Goal: Obtain resource: Obtain resource

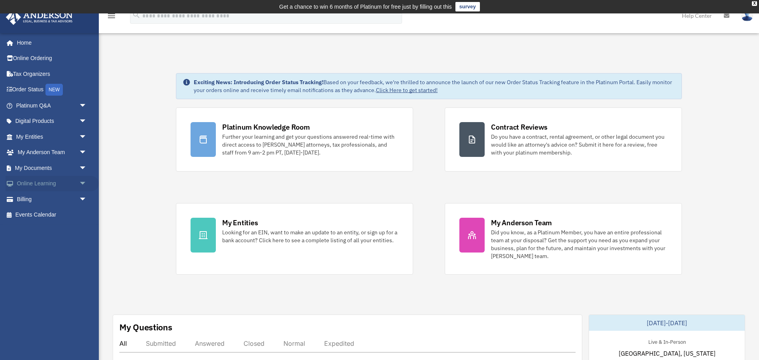
click at [79, 185] on span "arrow_drop_down" at bounding box center [87, 184] width 16 height 16
click at [80, 184] on span "arrow_drop_up" at bounding box center [87, 184] width 16 height 16
click at [83, 166] on span "arrow_drop_down" at bounding box center [87, 168] width 16 height 16
click at [47, 184] on link "Box" at bounding box center [55, 184] width 88 height 16
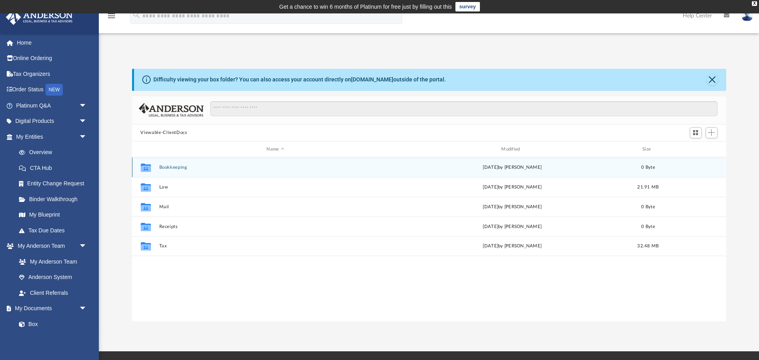
scroll to position [179, 594]
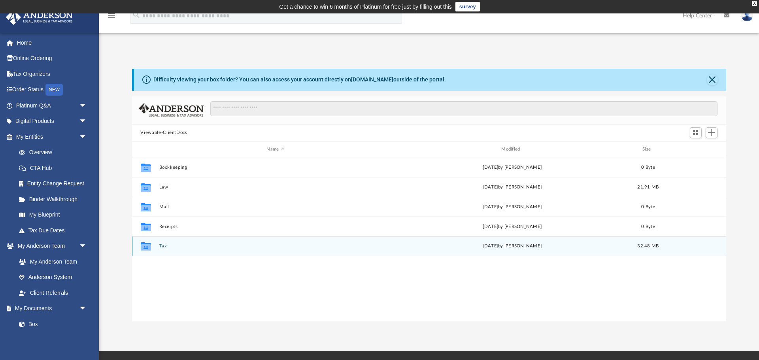
click at [162, 247] on button "Tax" at bounding box center [275, 246] width 233 height 5
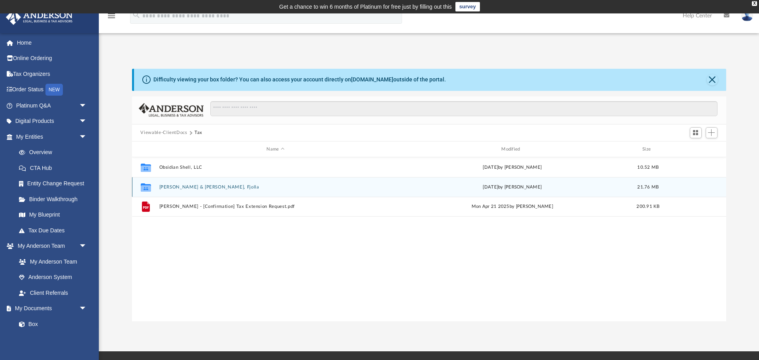
click at [192, 188] on button "Ortiz, Jonathan Luis & Shaqiri, Fjolla" at bounding box center [275, 187] width 233 height 5
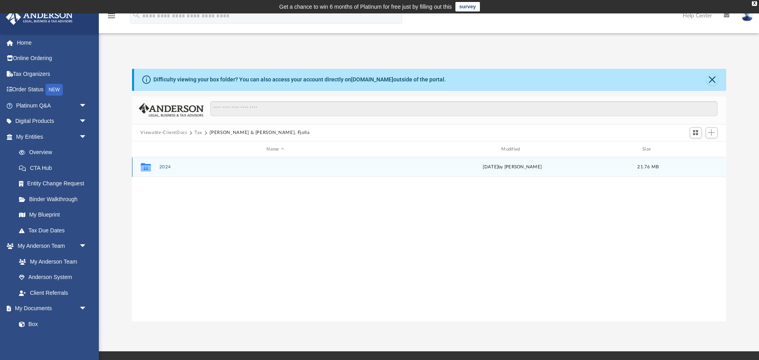
click at [166, 165] on button "2024" at bounding box center [275, 167] width 233 height 5
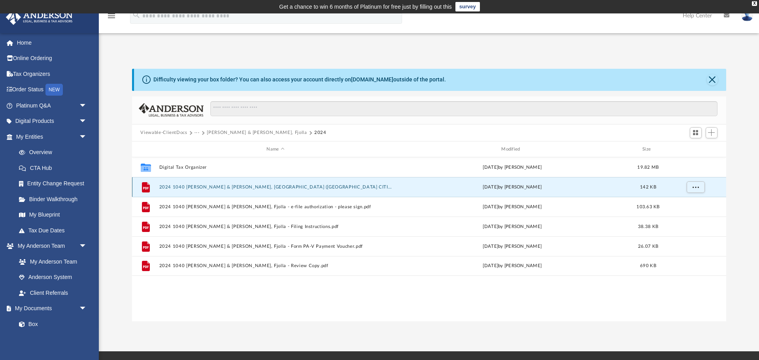
click at [208, 187] on button "2024 1040 Ortiz, Jonathan Luis & Shaqiri, Fjolla (PA CITIES) Print, Sign, Mail.…" at bounding box center [275, 187] width 233 height 5
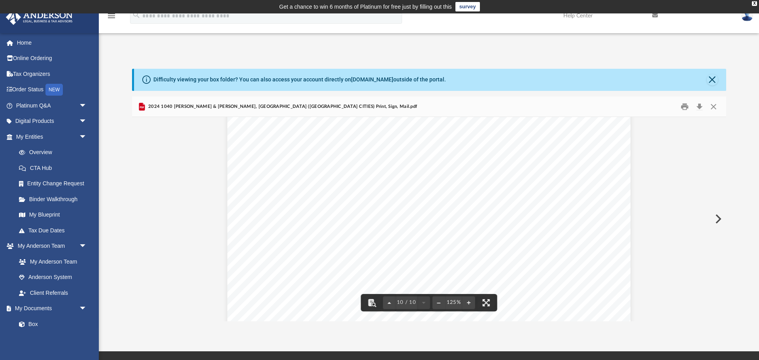
scroll to position [5132, 0]
click at [421, 303] on div "10 / 10" at bounding box center [406, 302] width 47 height 13
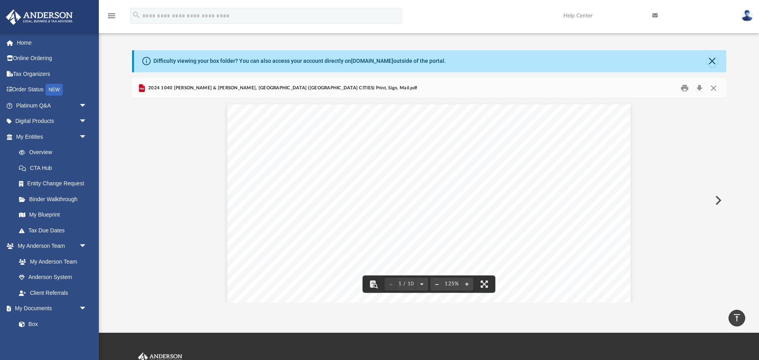
scroll to position [0, 0]
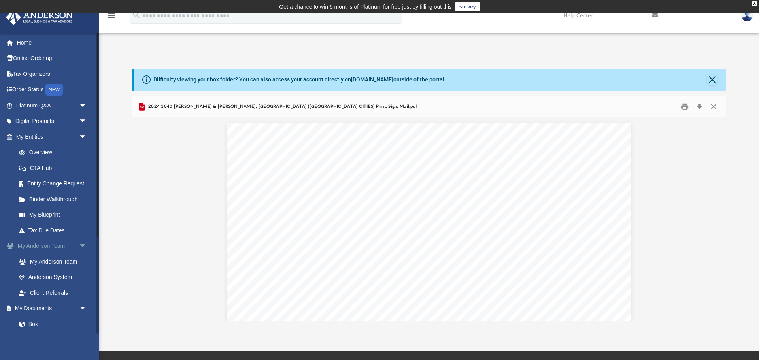
click at [52, 245] on link "My Anderson Team arrow_drop_down" at bounding box center [52, 246] width 93 height 16
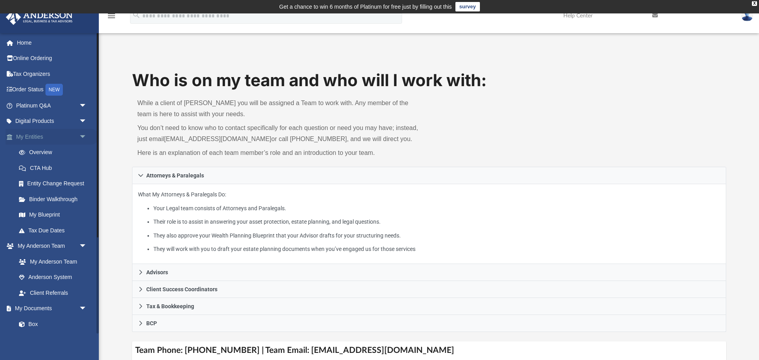
click at [81, 135] on span "arrow_drop_down" at bounding box center [87, 137] width 16 height 16
click at [81, 135] on span "arrow_drop_up" at bounding box center [87, 137] width 16 height 16
click at [37, 328] on link "Box" at bounding box center [55, 324] width 88 height 16
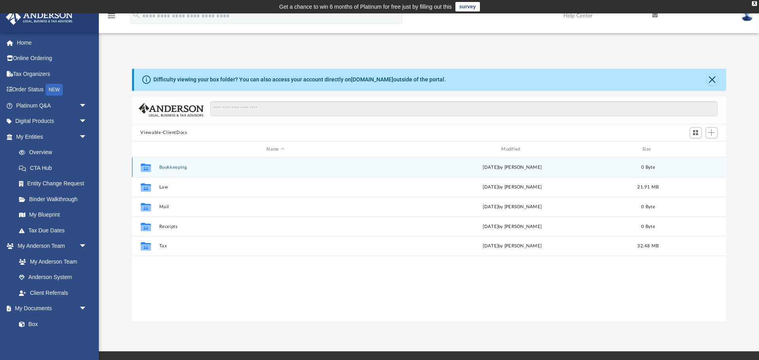
scroll to position [179, 594]
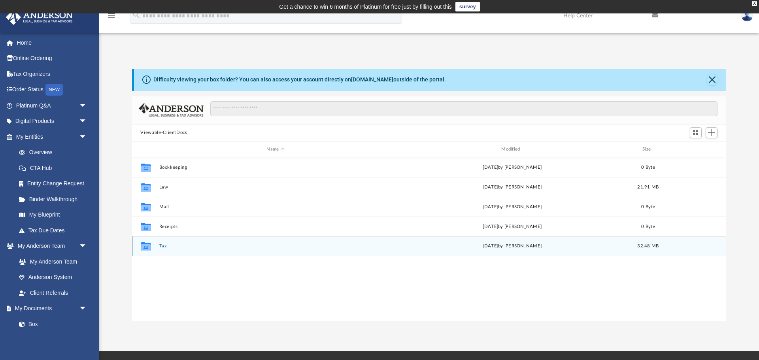
click at [159, 247] on div "Collaborated Folder Tax Wed Jul 9 2025 by Alex Price 32.48 MB" at bounding box center [429, 246] width 594 height 20
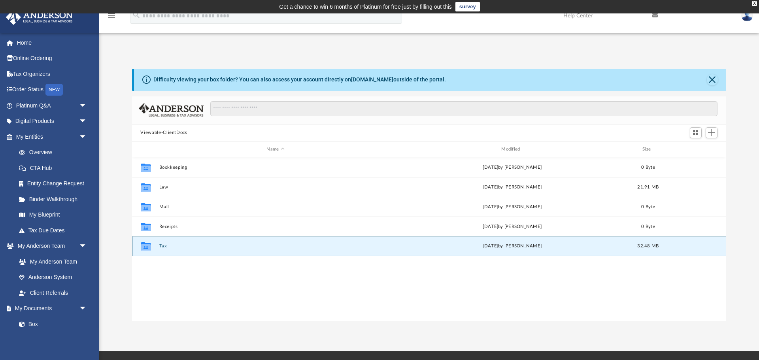
click at [160, 245] on button "Tax" at bounding box center [275, 246] width 233 height 5
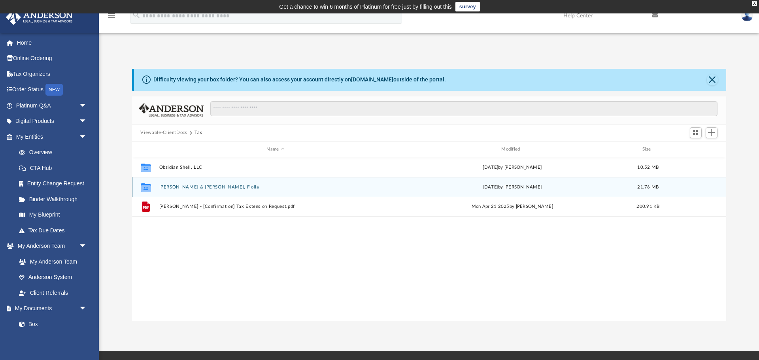
click at [203, 184] on div "Collaborated Folder Ortiz, Jonathan Luis & Shaqiri, Fjolla Wed Jul 9 2025 by Al…" at bounding box center [429, 187] width 594 height 20
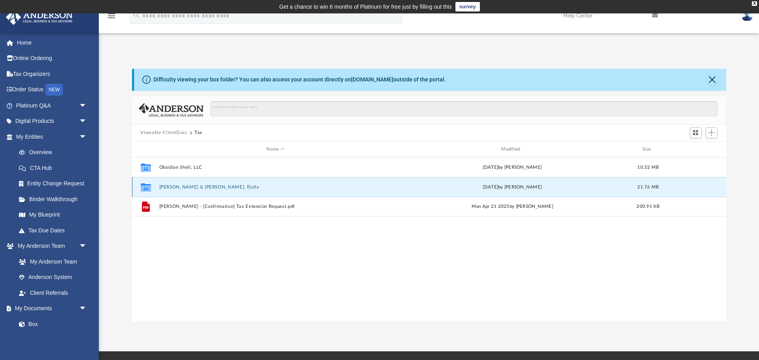
click at [203, 187] on button "Ortiz, Jonathan Luis & Shaqiri, Fjolla" at bounding box center [275, 187] width 233 height 5
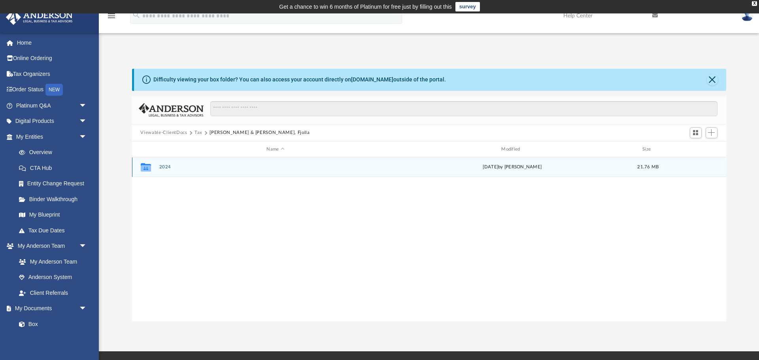
click at [150, 165] on icon "grid" at bounding box center [145, 167] width 10 height 8
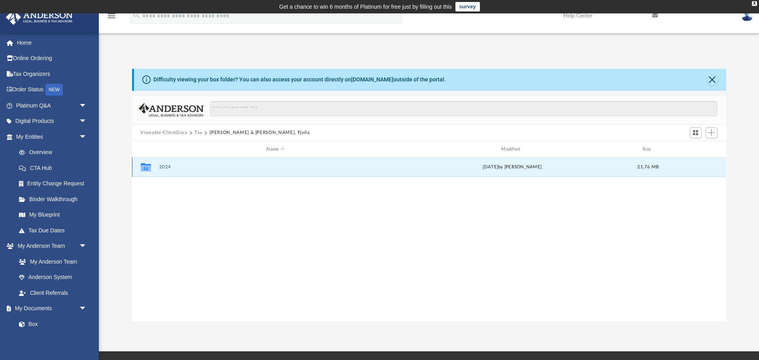
click at [161, 166] on button "2024" at bounding box center [275, 167] width 233 height 5
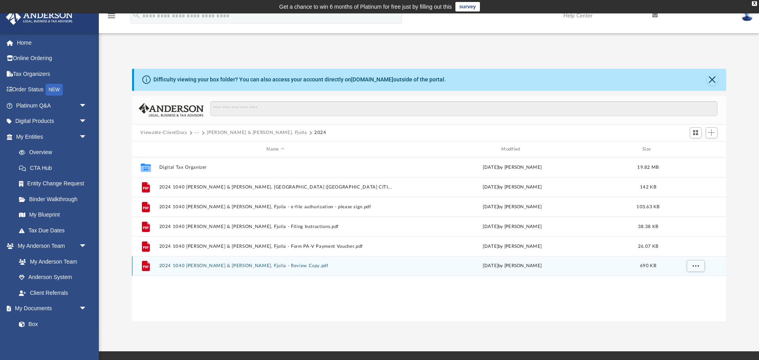
click at [268, 264] on button "2024 1040 Ortiz, Jonathan Luis & Shaqiri, Fjolla - Review Copy.pdf" at bounding box center [275, 266] width 233 height 5
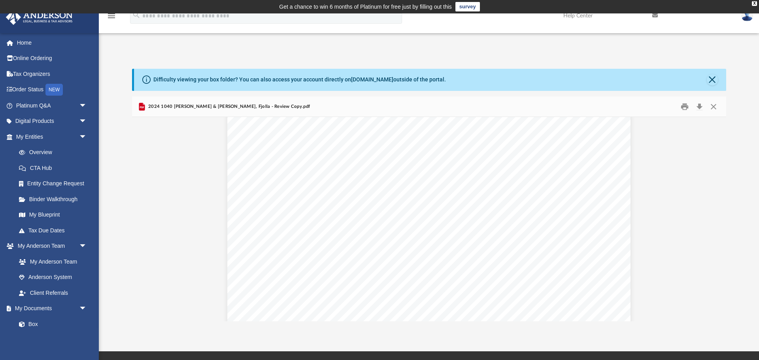
scroll to position [48779, 0]
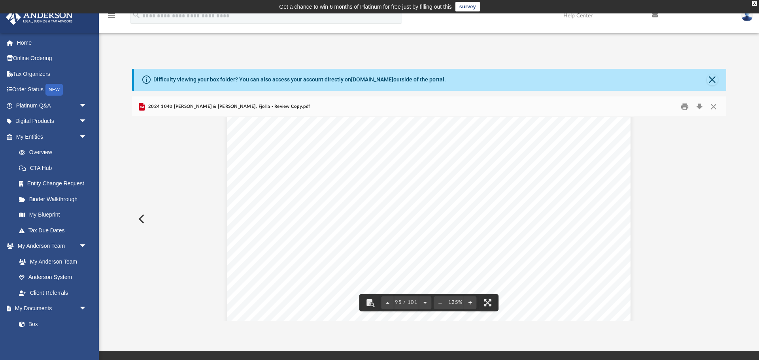
click at [438, 300] on button "File preview" at bounding box center [440, 302] width 13 height 17
click at [440, 302] on button "File preview" at bounding box center [440, 302] width 13 height 17
click at [472, 303] on button "File preview" at bounding box center [470, 302] width 13 height 17
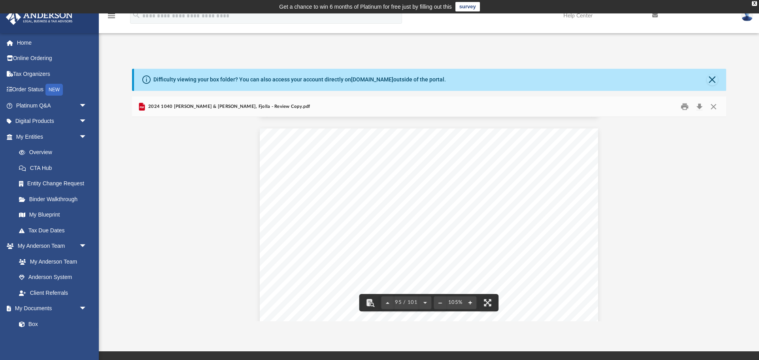
scroll to position [40999, 0]
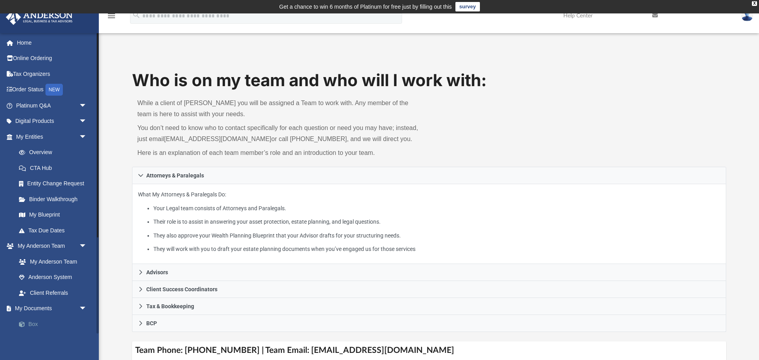
click at [36, 325] on link "Box" at bounding box center [55, 324] width 88 height 16
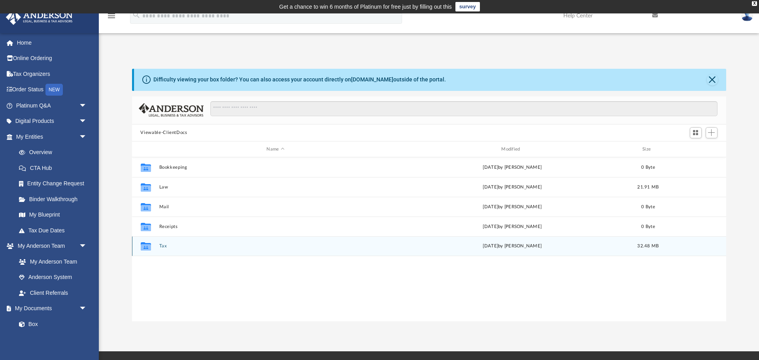
scroll to position [179, 594]
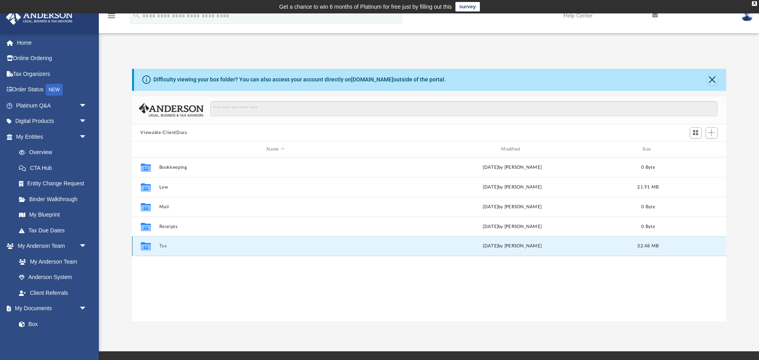
click at [163, 246] on button "Tax" at bounding box center [275, 246] width 233 height 5
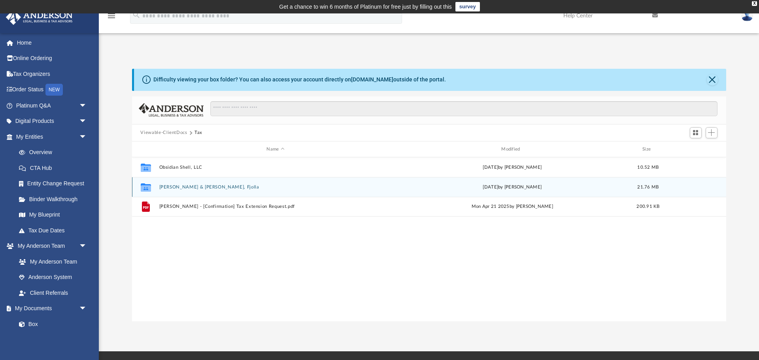
click at [203, 186] on button "Ortiz, Jonathan Luis & Shaqiri, Fjolla" at bounding box center [275, 187] width 233 height 5
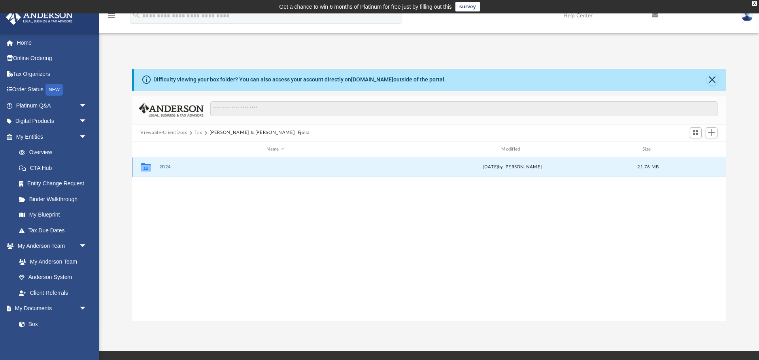
click at [159, 168] on button "2024" at bounding box center [275, 167] width 233 height 5
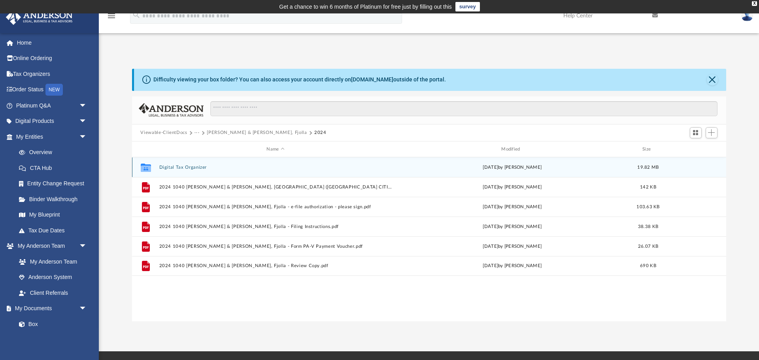
click at [161, 167] on button "Digital Tax Organizer" at bounding box center [275, 167] width 233 height 5
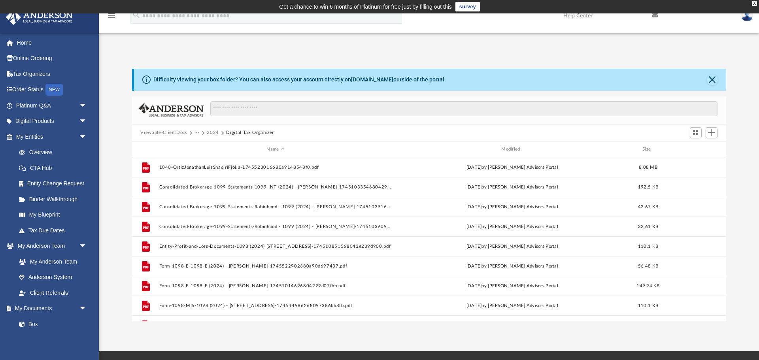
click at [213, 130] on button "2024" at bounding box center [213, 132] width 12 height 7
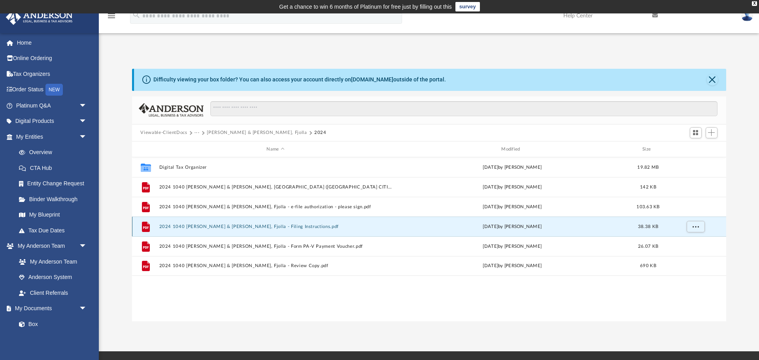
click at [267, 225] on button "2024 1040 Ortiz, Jonathan Luis & Shaqiri, Fjolla - Filing Instructions.pdf" at bounding box center [275, 226] width 233 height 5
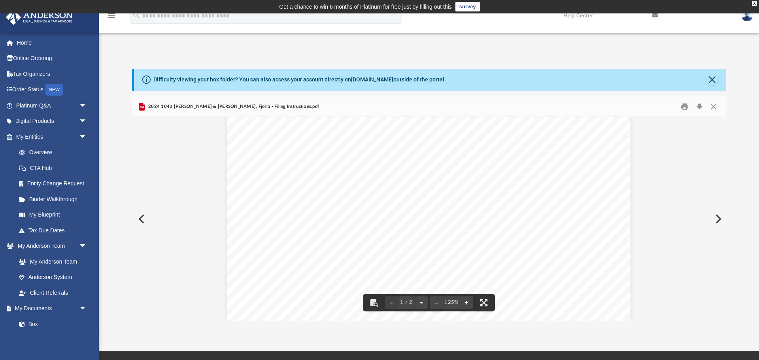
scroll to position [136, 0]
